Goal: Navigation & Orientation: Find specific page/section

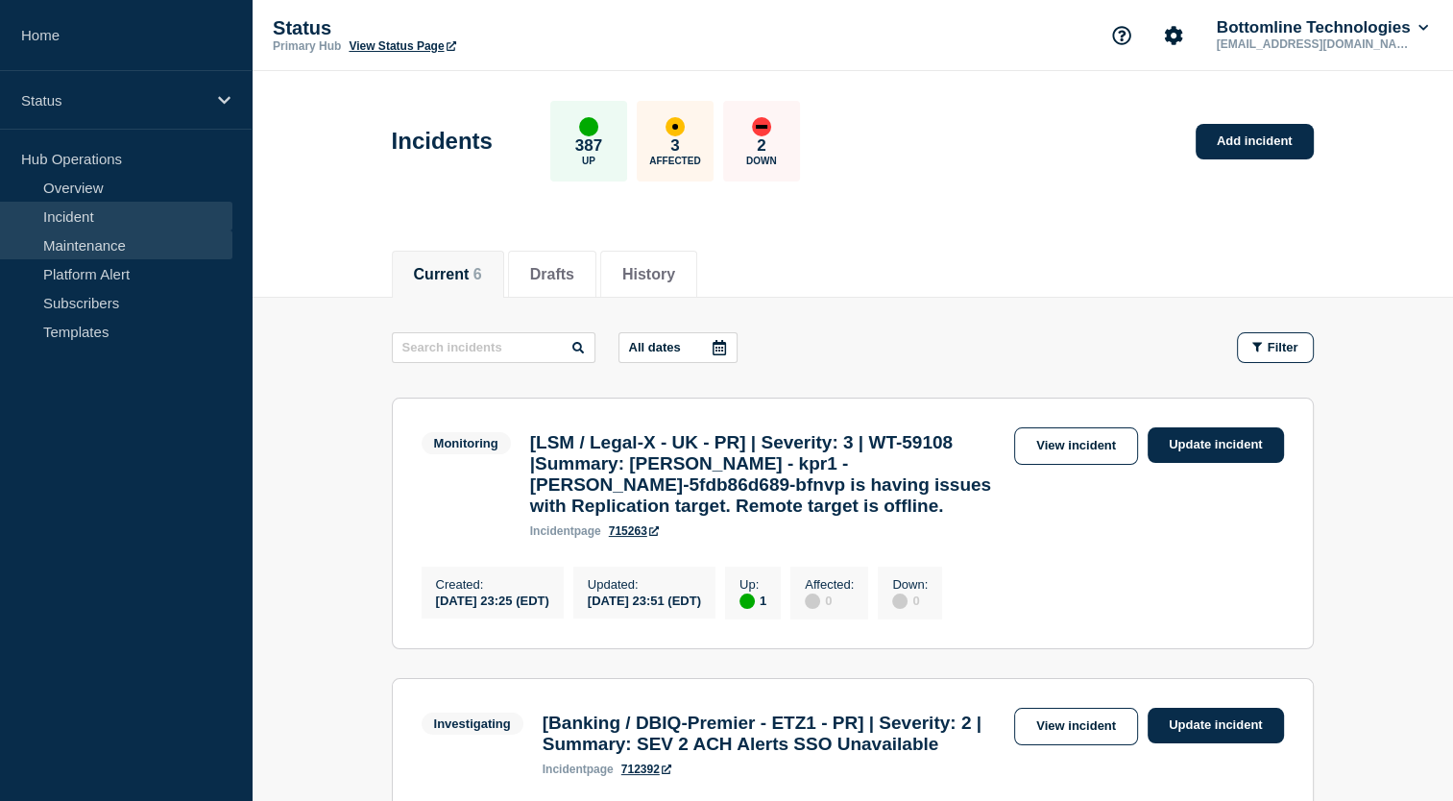
click at [161, 241] on link "Maintenance" at bounding box center [116, 244] width 232 height 29
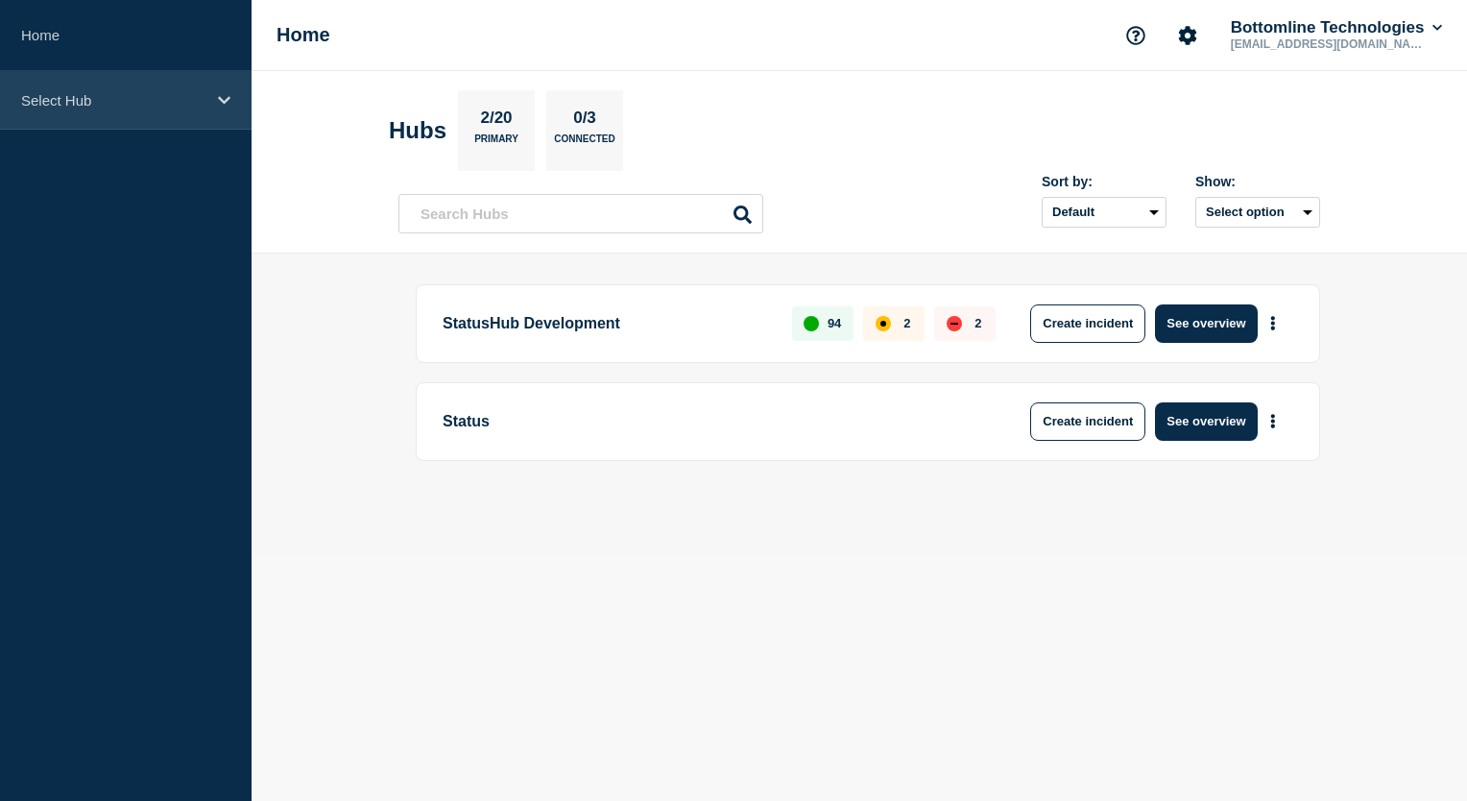
click at [226, 100] on icon at bounding box center [224, 100] width 12 height 8
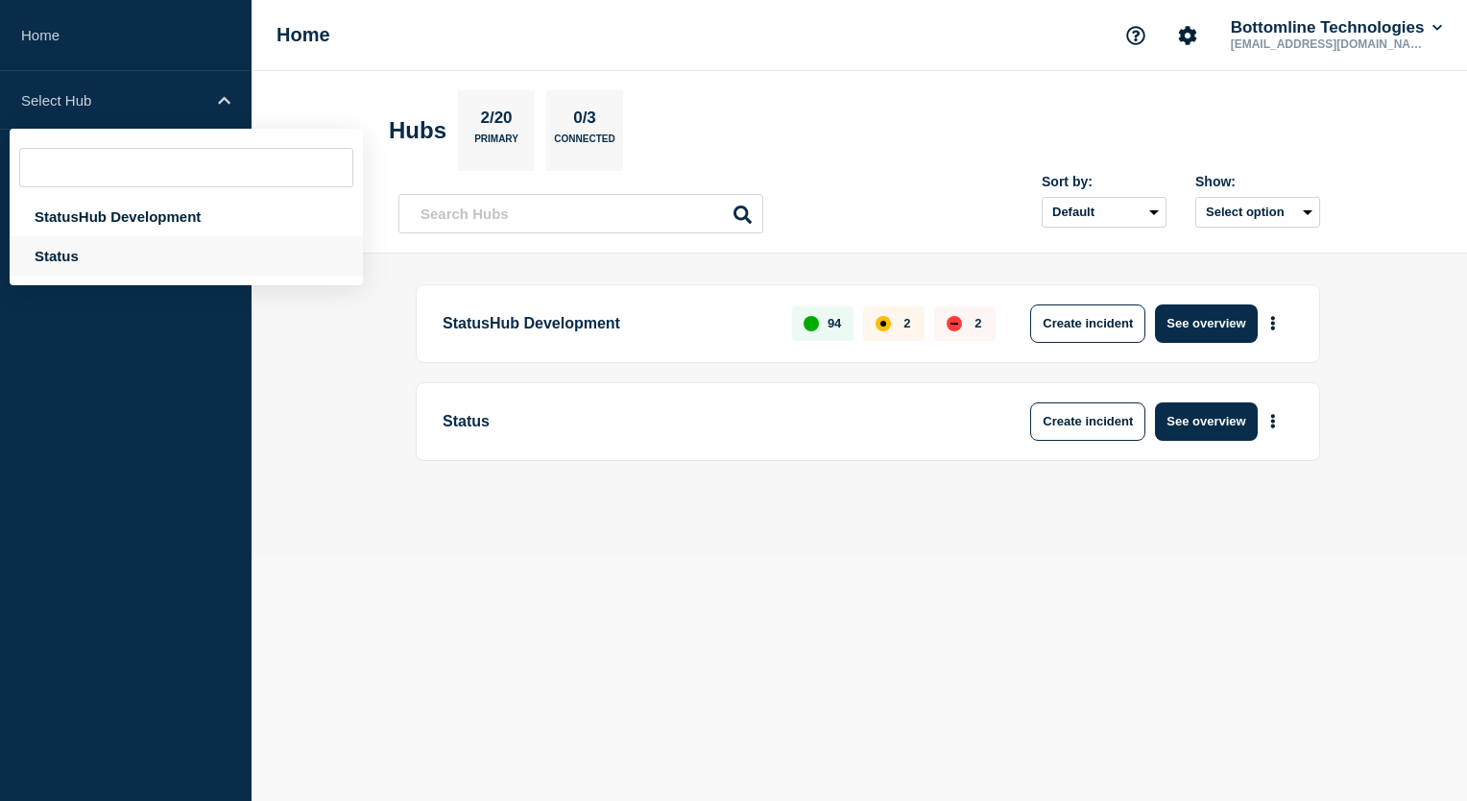
click at [154, 261] on div "Status" at bounding box center [186, 255] width 353 height 39
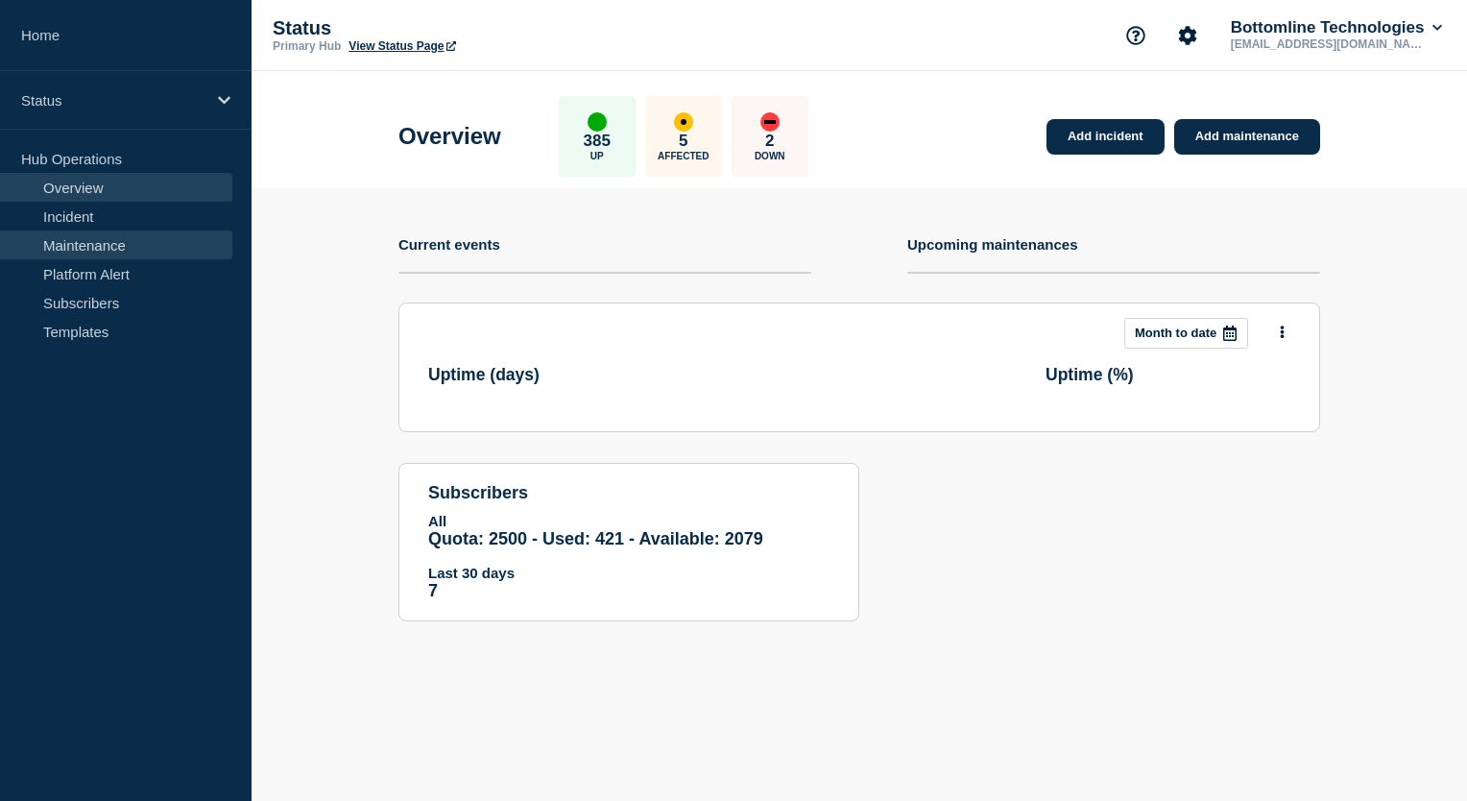
click at [139, 248] on link "Maintenance" at bounding box center [116, 244] width 232 height 29
